Goal: Task Accomplishment & Management: Use online tool/utility

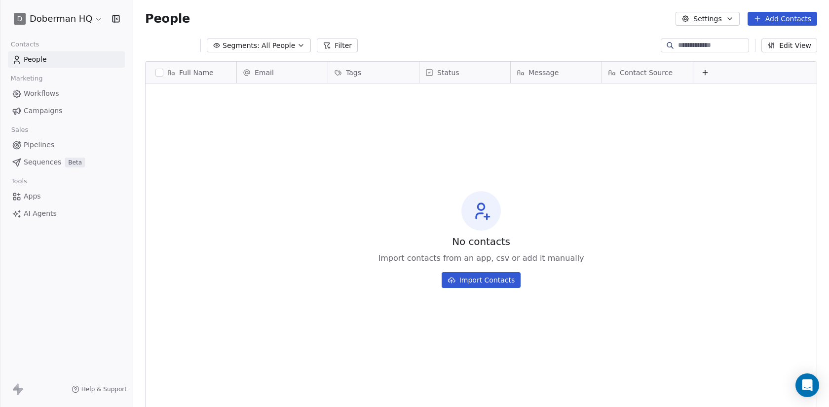
scroll to position [358, 696]
click at [45, 109] on span "Campaigns" at bounding box center [43, 111] width 39 height 10
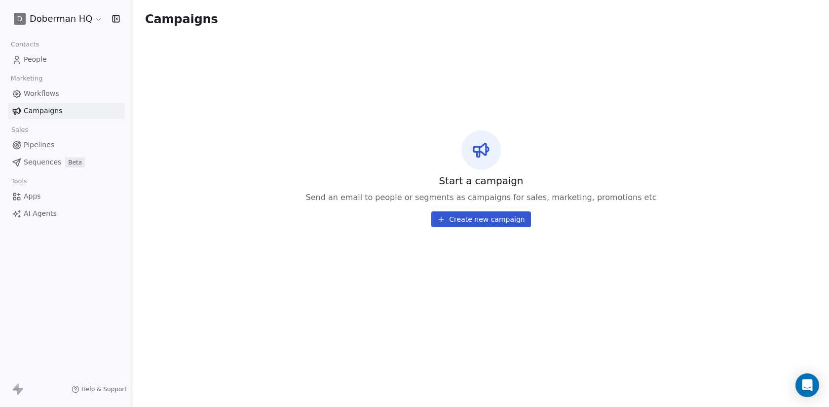
click at [474, 218] on button "Create new campaign" at bounding box center [481, 219] width 99 height 16
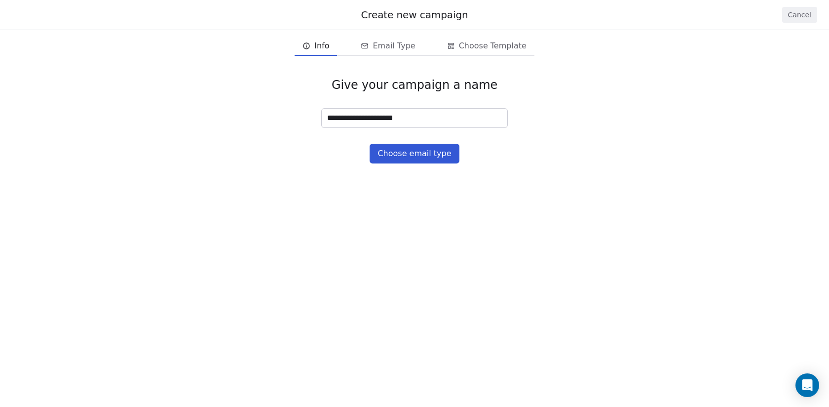
type input "**********"
click at [432, 156] on button "Choose email type" at bounding box center [414, 154] width 89 height 20
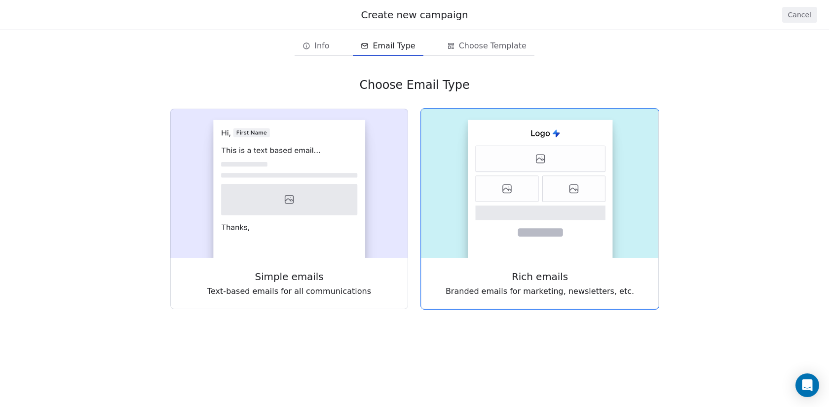
click at [491, 225] on rect at bounding box center [540, 189] width 145 height 138
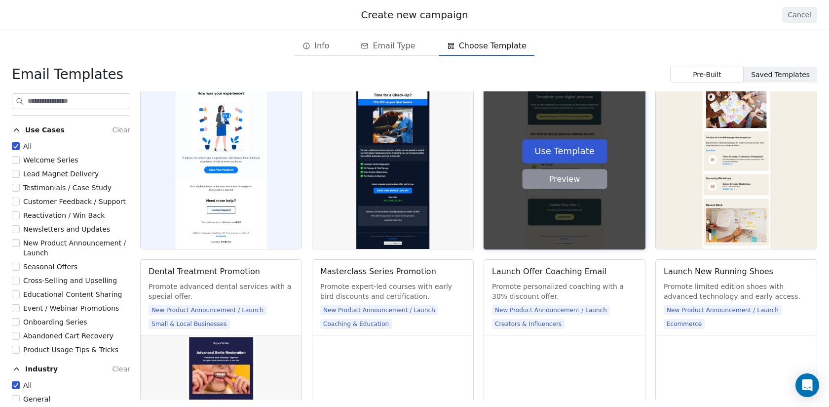
scroll to position [876, 0]
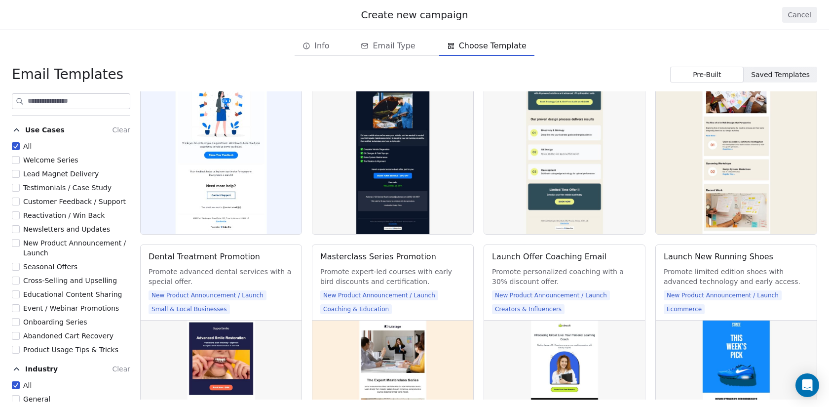
click at [16, 228] on button "Newsletters and Updates" at bounding box center [16, 229] width 8 height 10
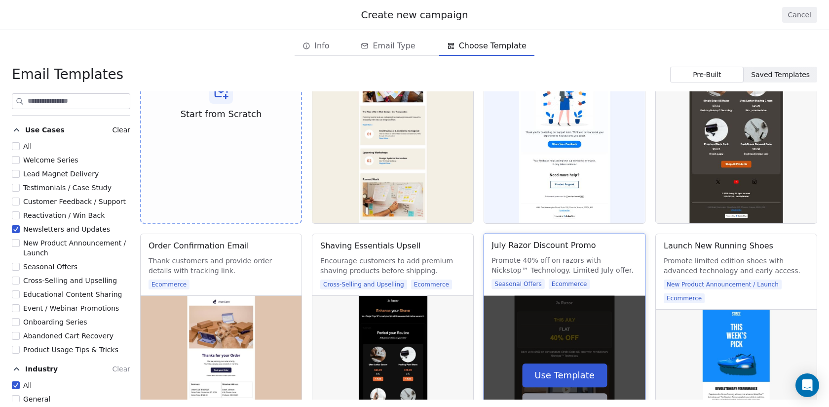
scroll to position [91, 0]
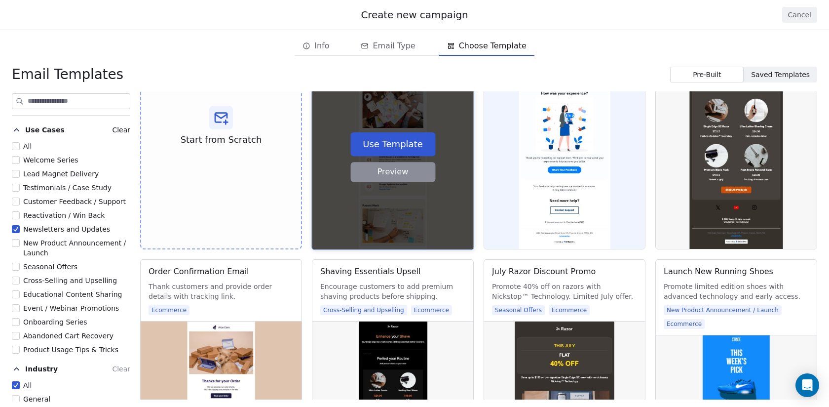
click at [403, 169] on button "Preview" at bounding box center [393, 172] width 85 height 20
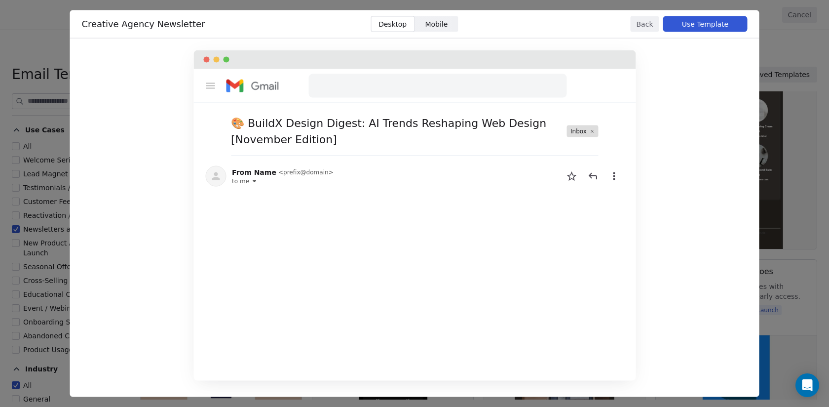
click at [644, 22] on button "Back" at bounding box center [645, 24] width 29 height 16
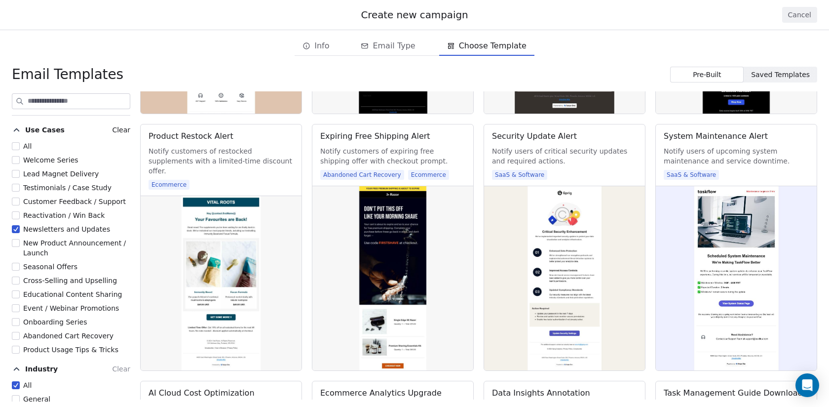
scroll to position [484, 0]
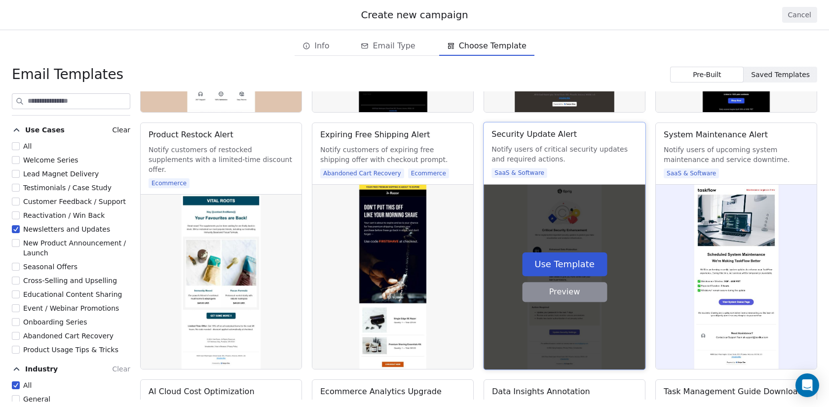
click at [568, 299] on button "Preview" at bounding box center [564, 292] width 85 height 20
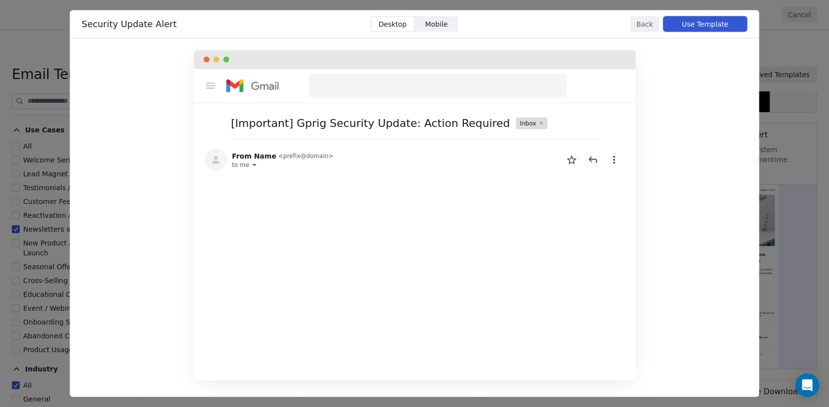
click at [646, 26] on button "Back" at bounding box center [645, 24] width 29 height 16
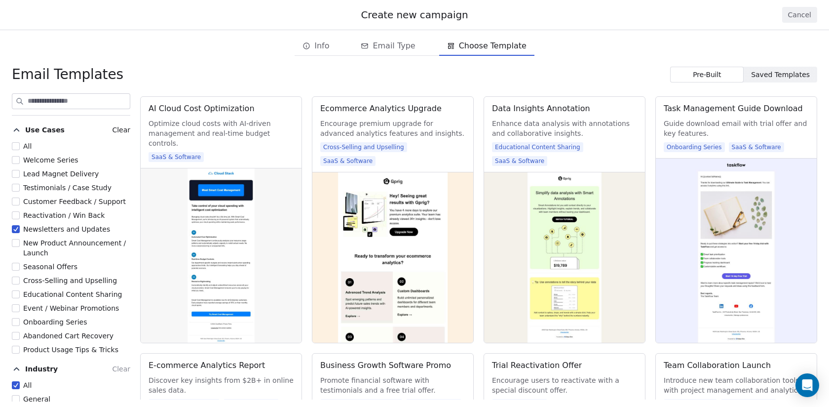
scroll to position [777, 0]
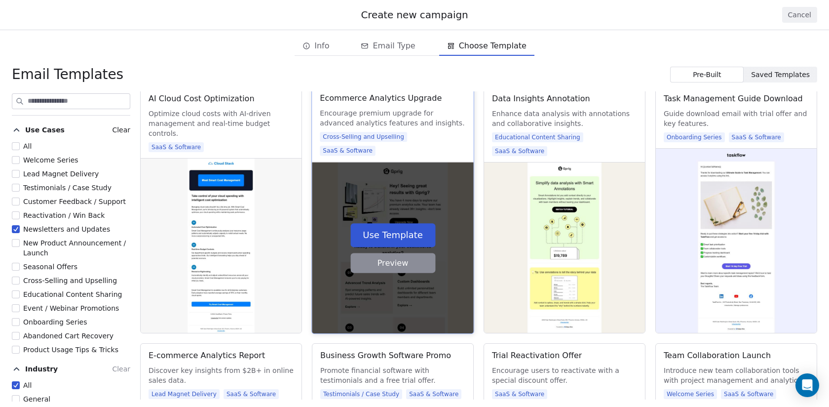
click at [392, 259] on button "Preview" at bounding box center [393, 263] width 85 height 20
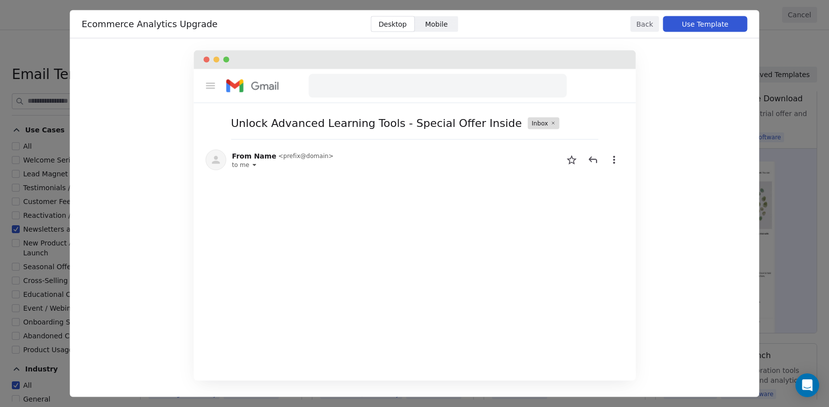
click at [646, 26] on button "Back" at bounding box center [645, 24] width 29 height 16
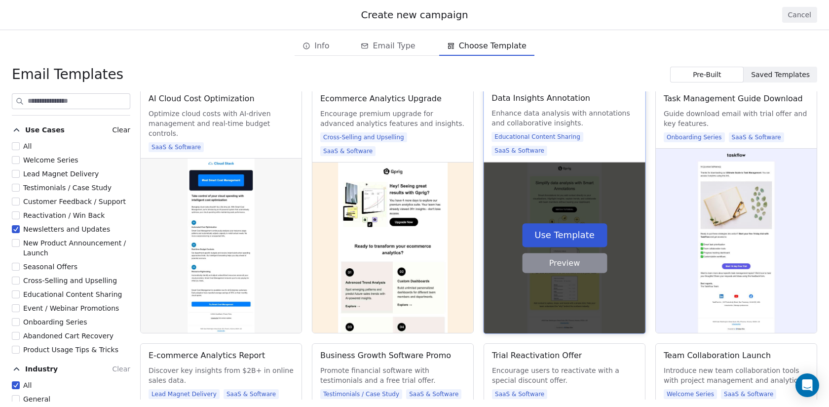
click at [571, 260] on button "Preview" at bounding box center [564, 263] width 85 height 20
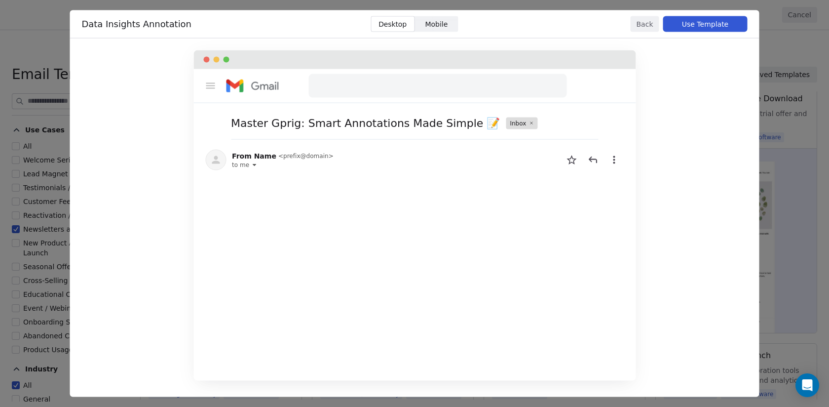
click at [641, 28] on button "Back" at bounding box center [645, 24] width 29 height 16
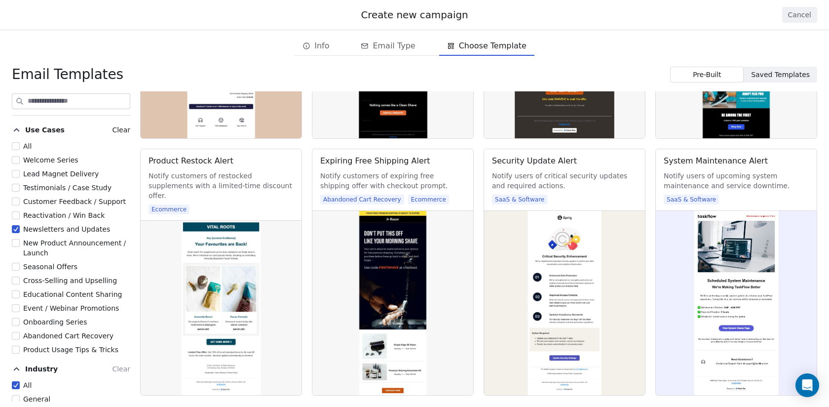
scroll to position [0, 0]
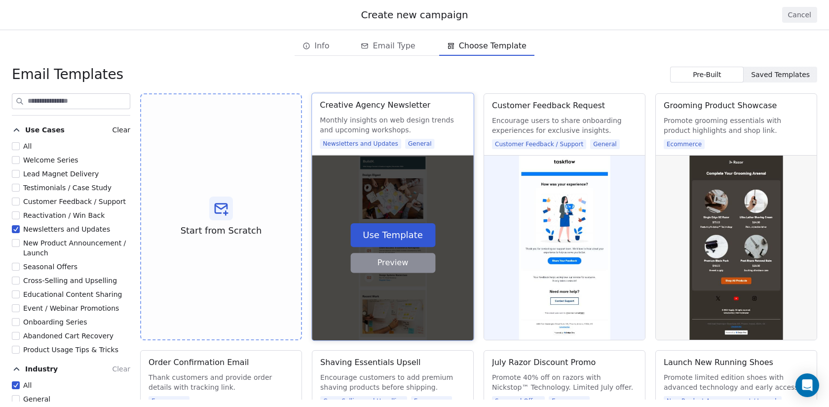
click at [394, 234] on button "Use Template" at bounding box center [393, 235] width 85 height 24
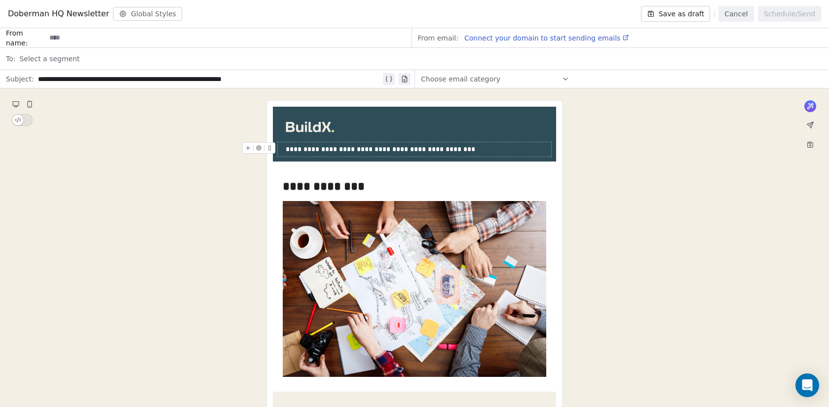
click at [692, 15] on button "Save as draft" at bounding box center [676, 14] width 70 height 16
click at [739, 11] on button "Cancel" at bounding box center [736, 14] width 35 height 16
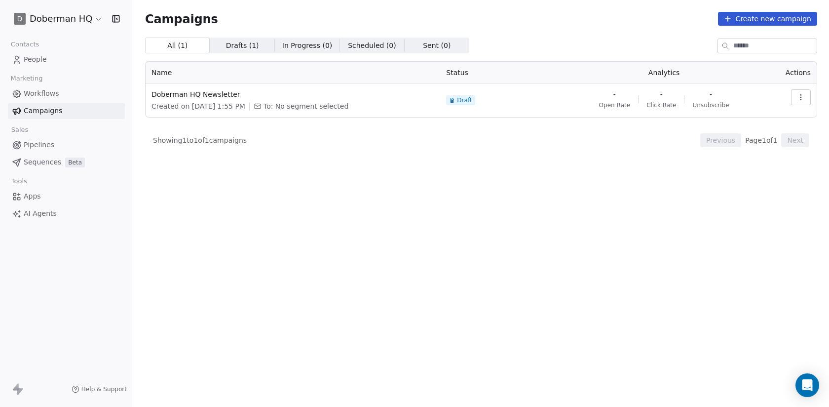
click at [800, 97] on icon "button" at bounding box center [801, 97] width 8 height 8
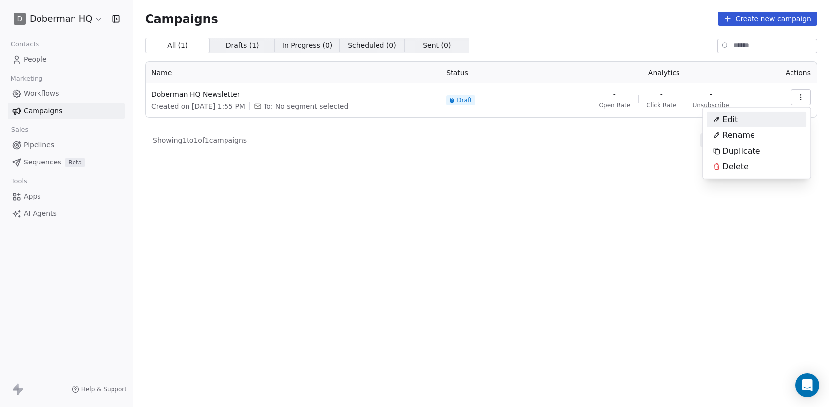
click at [632, 156] on html "D Doberman HQ Contacts People Marketing Workflows Campaigns Sales Pipelines Seq…" at bounding box center [414, 203] width 829 height 407
